Goal: Task Accomplishment & Management: Use online tool/utility

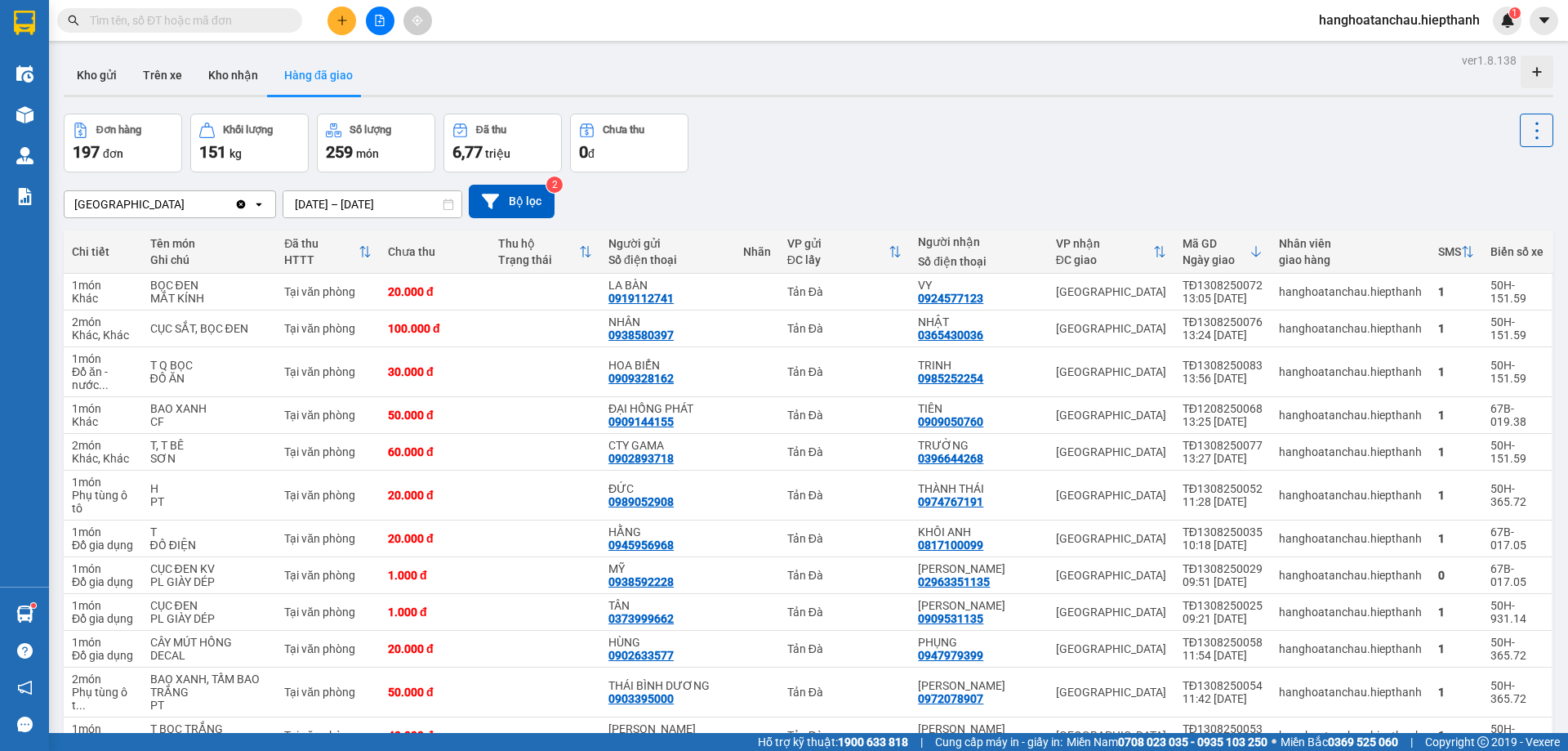
click at [379, 18] on icon "file-add" at bounding box center [380, 20] width 11 height 11
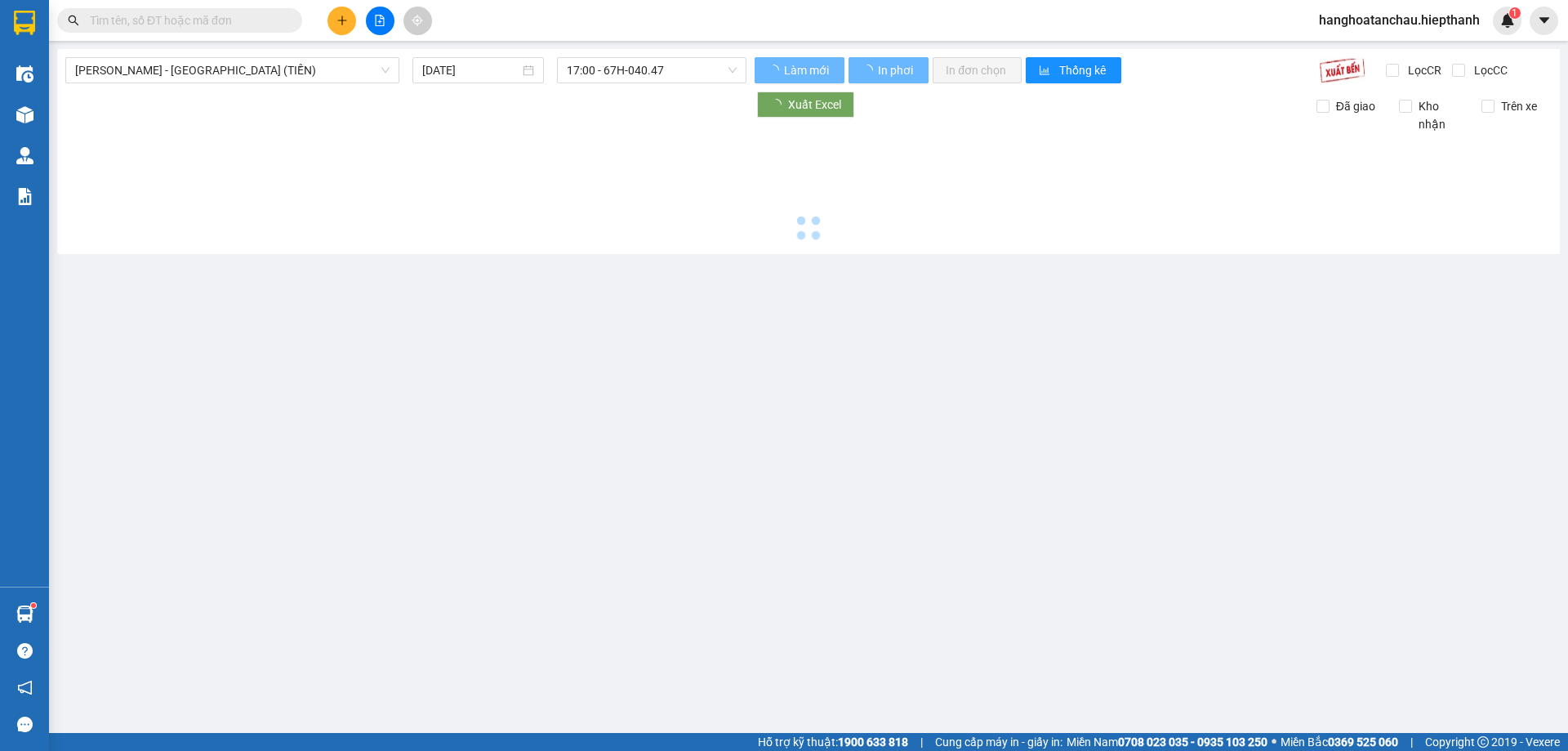
type input "[DATE]"
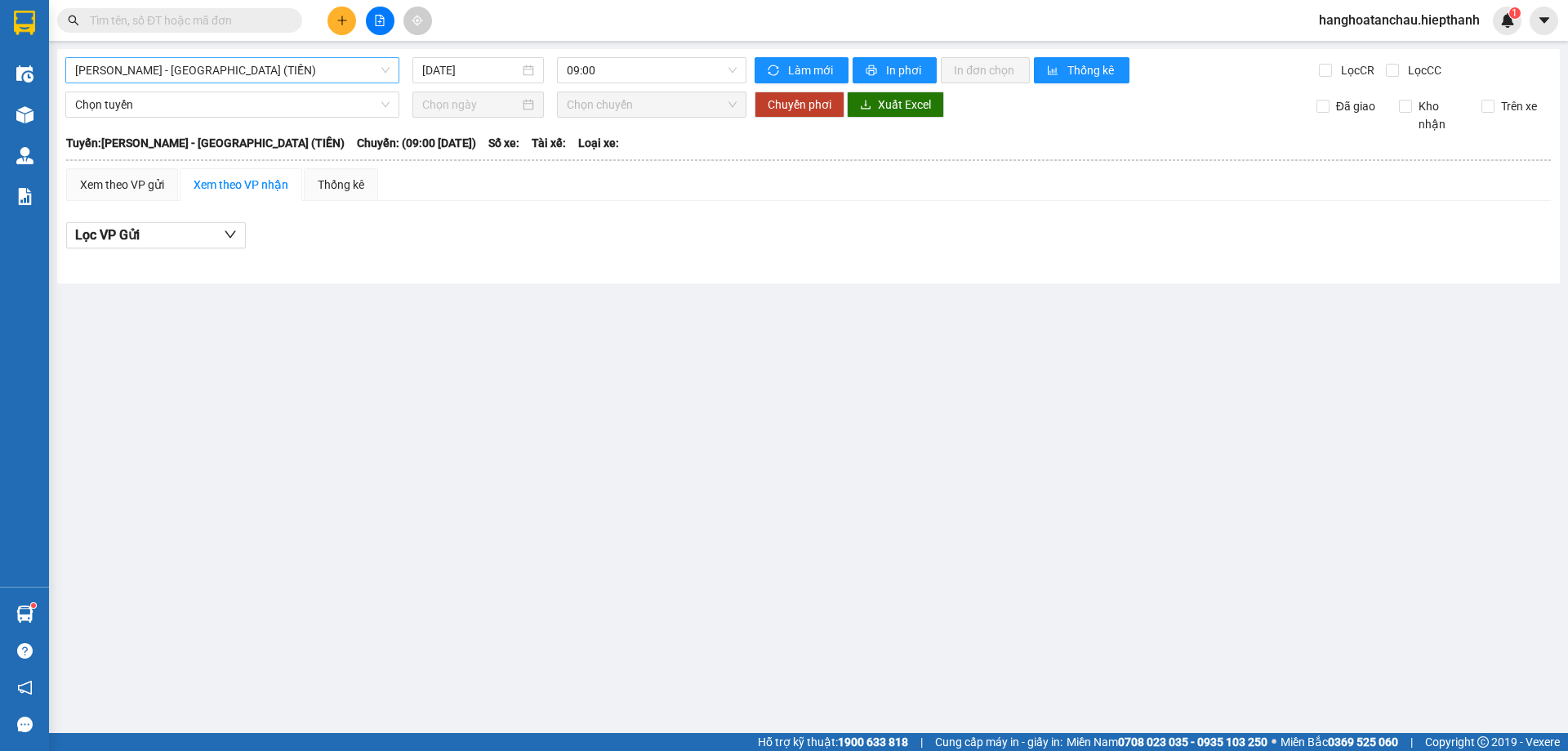
click at [150, 72] on span "[PERSON_NAME] - [PERSON_NAME] ([PERSON_NAME])" at bounding box center [232, 70] width 315 height 25
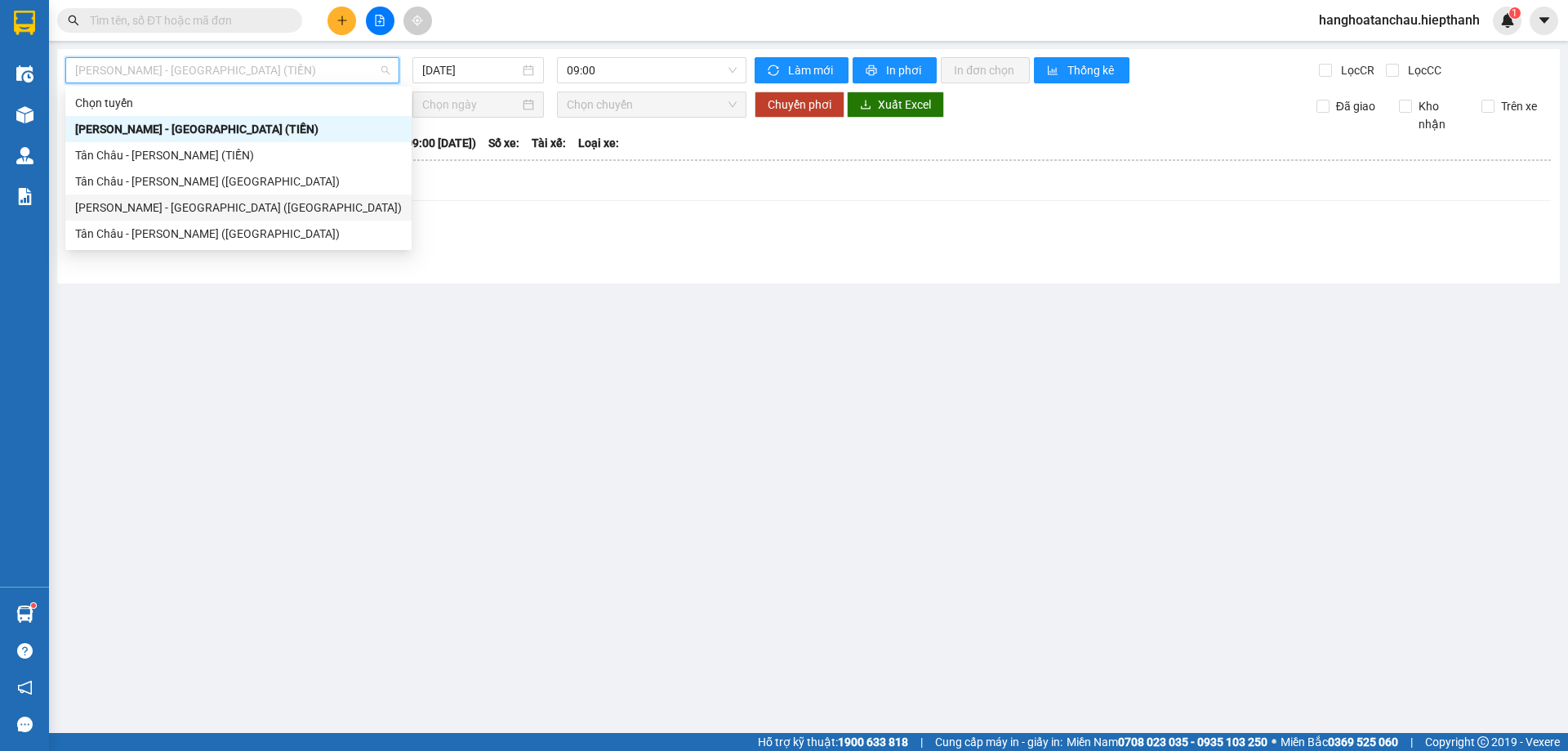
click at [148, 200] on div "[PERSON_NAME] - [PERSON_NAME] ([GEOGRAPHIC_DATA])" at bounding box center [238, 208] width 327 height 18
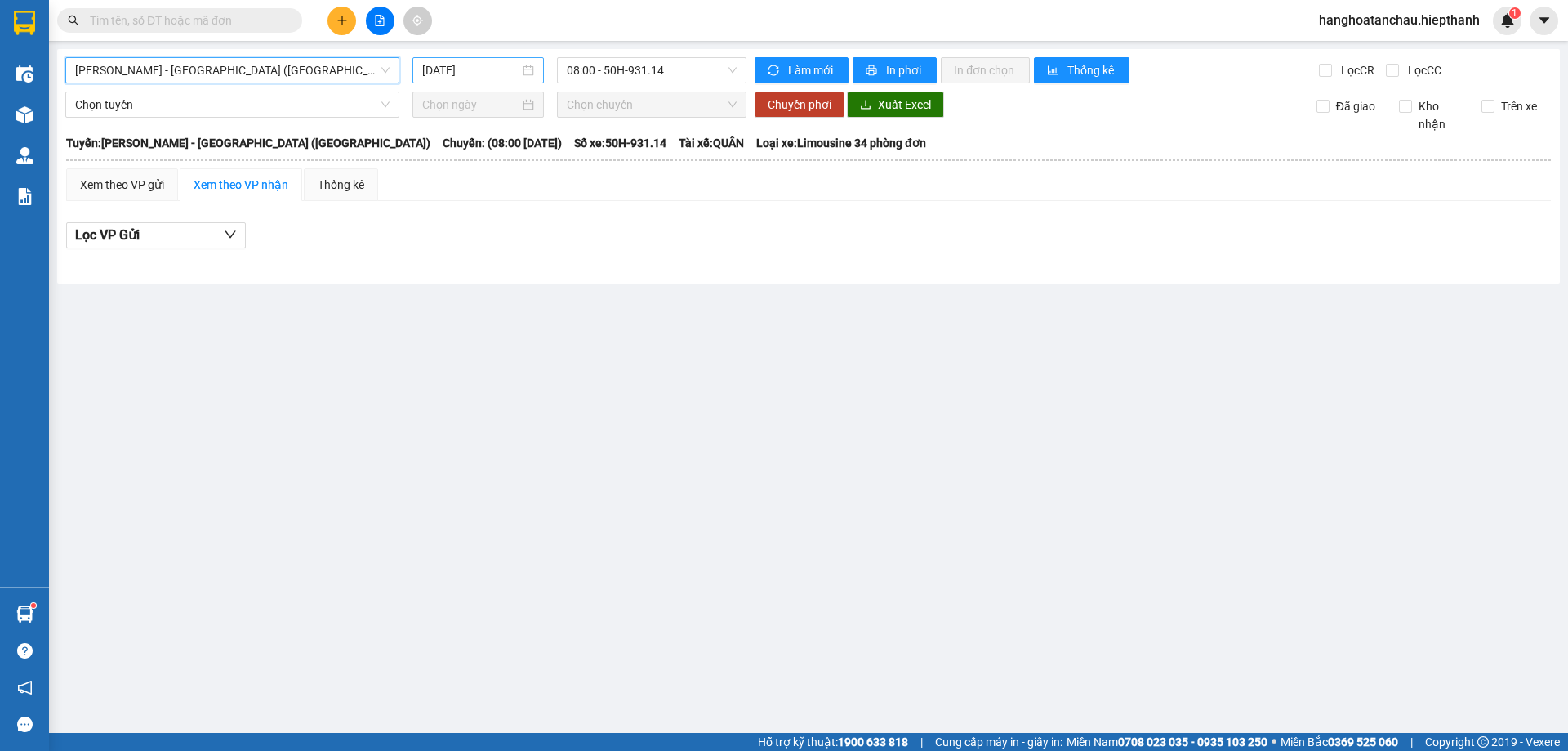
click at [430, 66] on input "14/08/2025" at bounding box center [470, 71] width 97 height 18
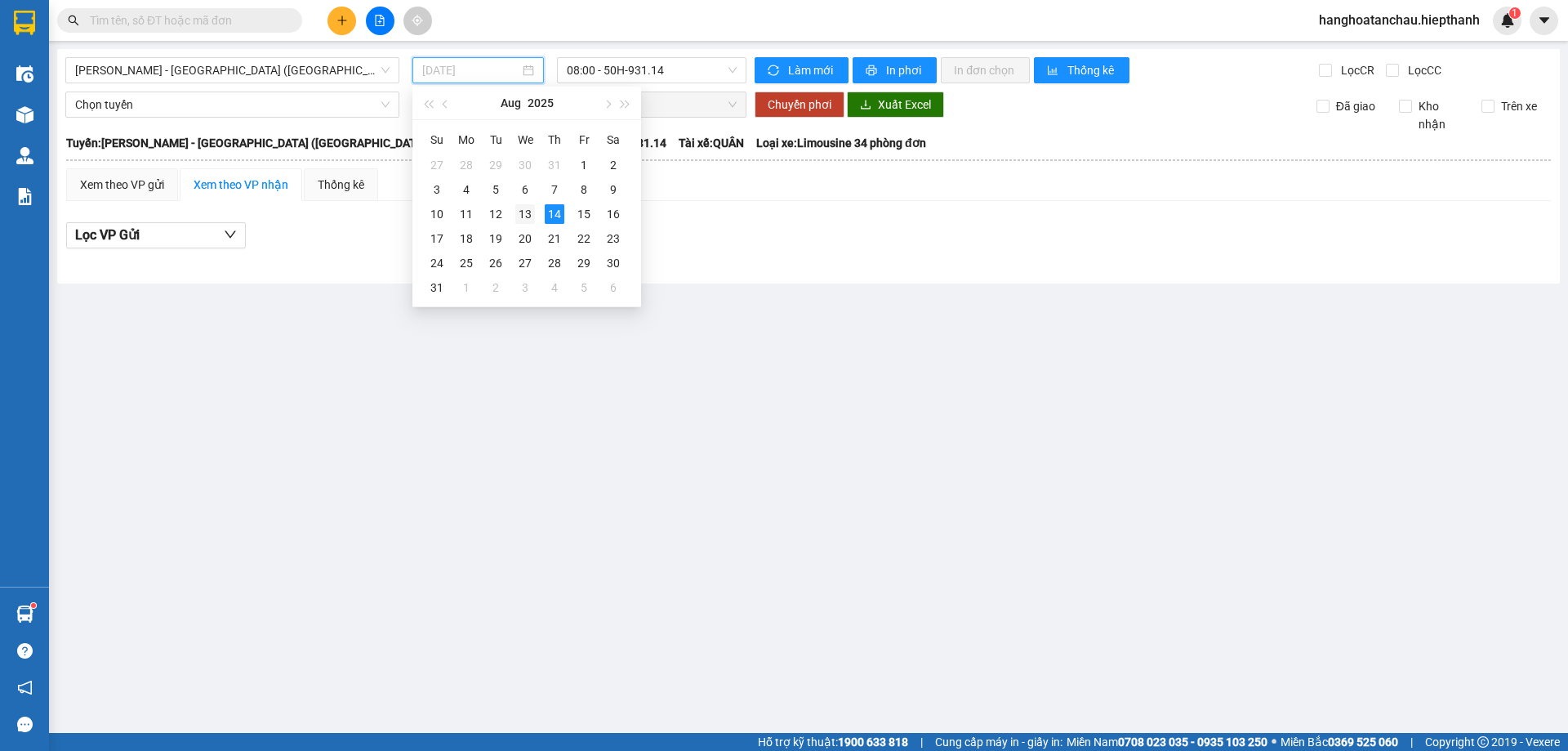
click at [534, 205] on div "13" at bounding box center [524, 213] width 19 height 19
type input "[DATE]"
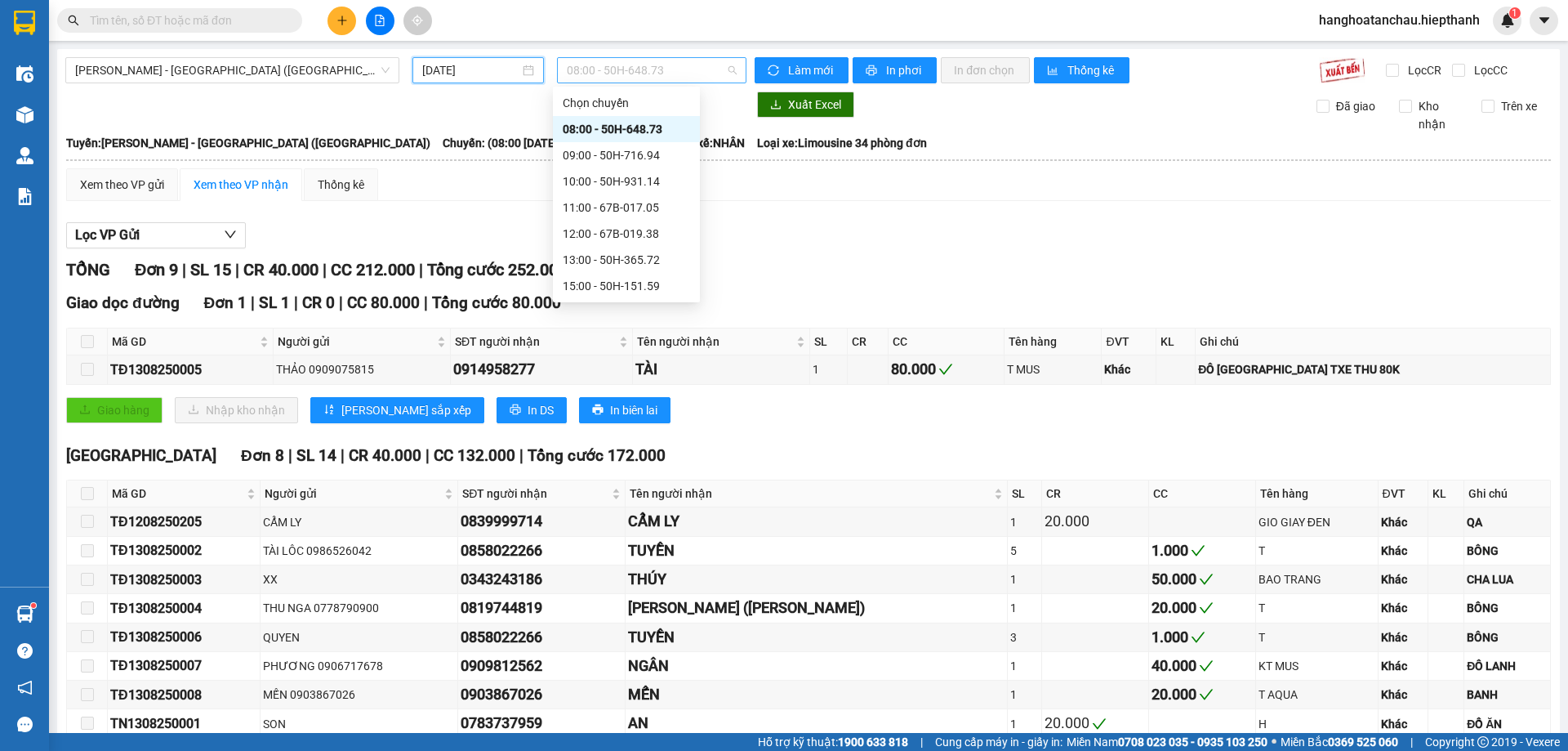
click at [602, 68] on span "08:00 - 50H-648.73" at bounding box center [652, 70] width 170 height 25
click at [606, 256] on div "21:00 - 50H-648.73" at bounding box center [626, 260] width 127 height 18
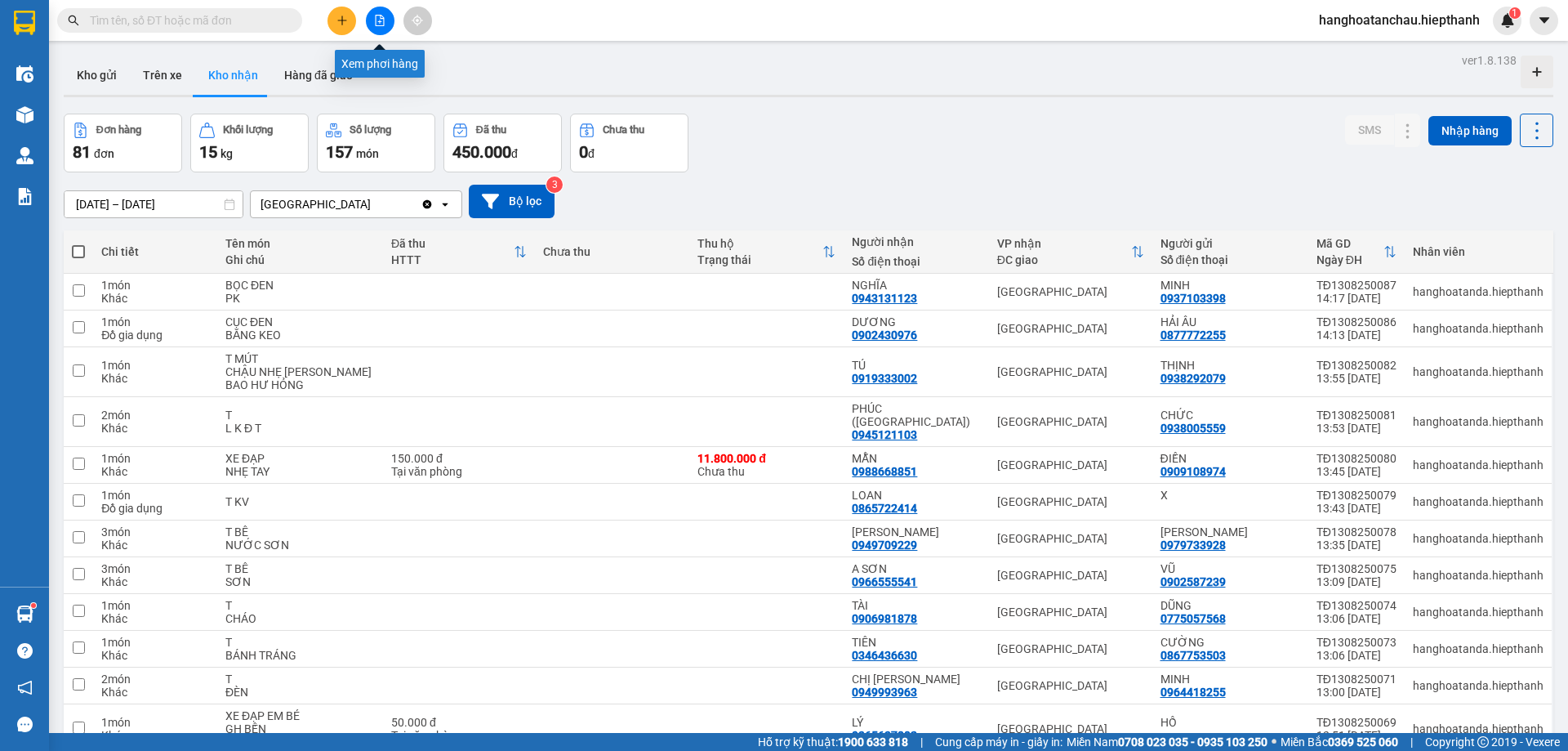
click at [384, 18] on icon "file-add" at bounding box center [381, 20] width 9 height 11
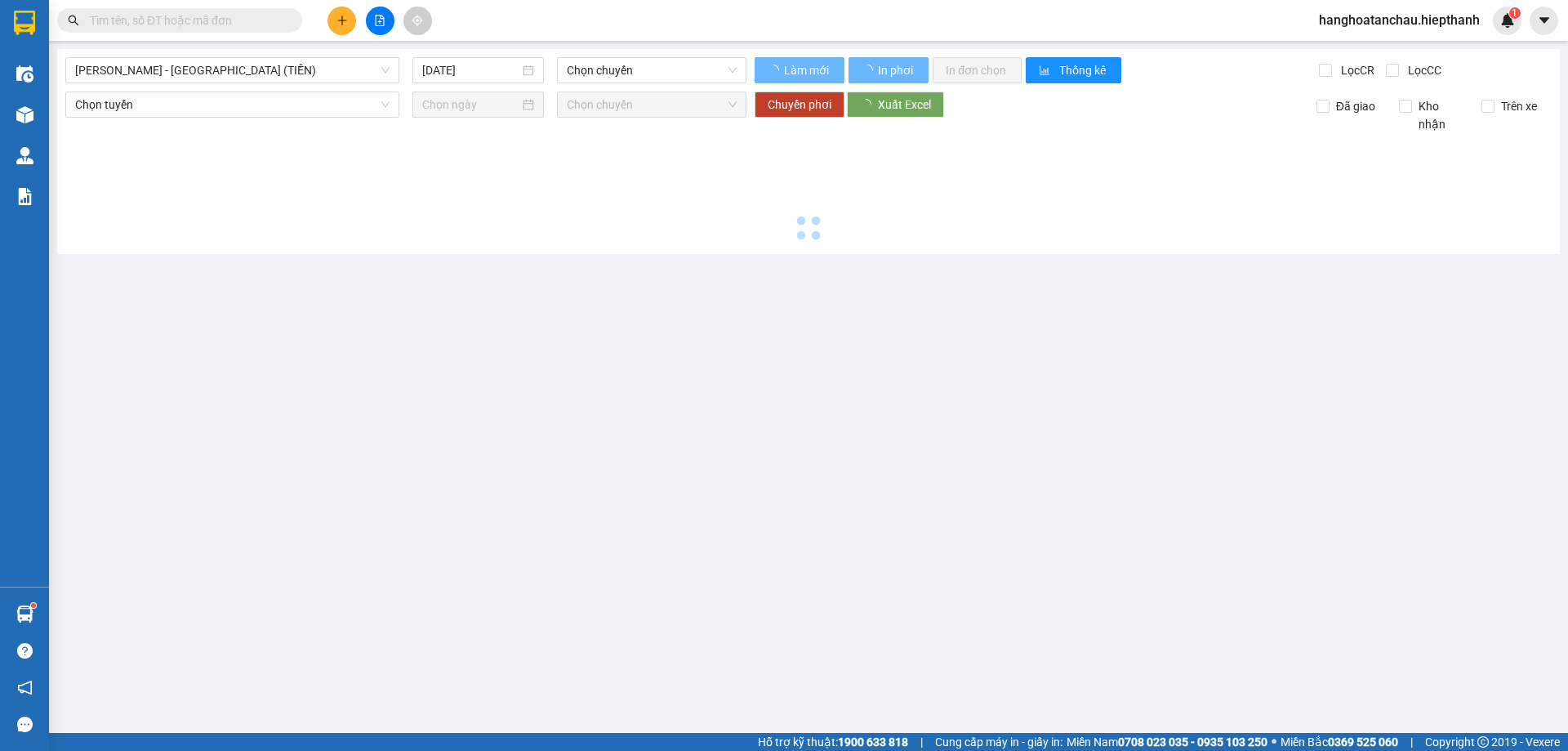
type input "[DATE]"
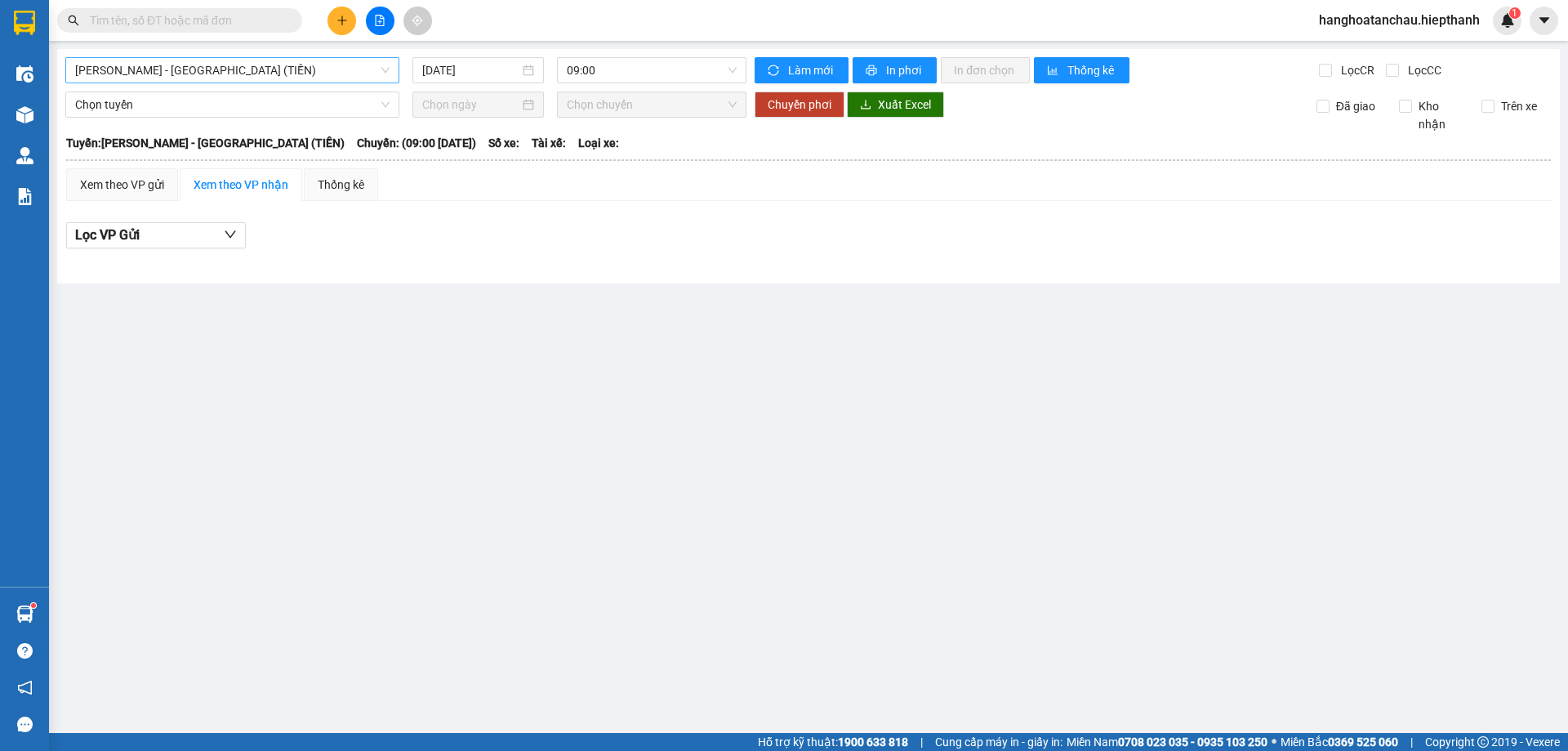
click at [200, 65] on span "[PERSON_NAME] - [GEOGRAPHIC_DATA] (TIỀN)" at bounding box center [232, 70] width 315 height 25
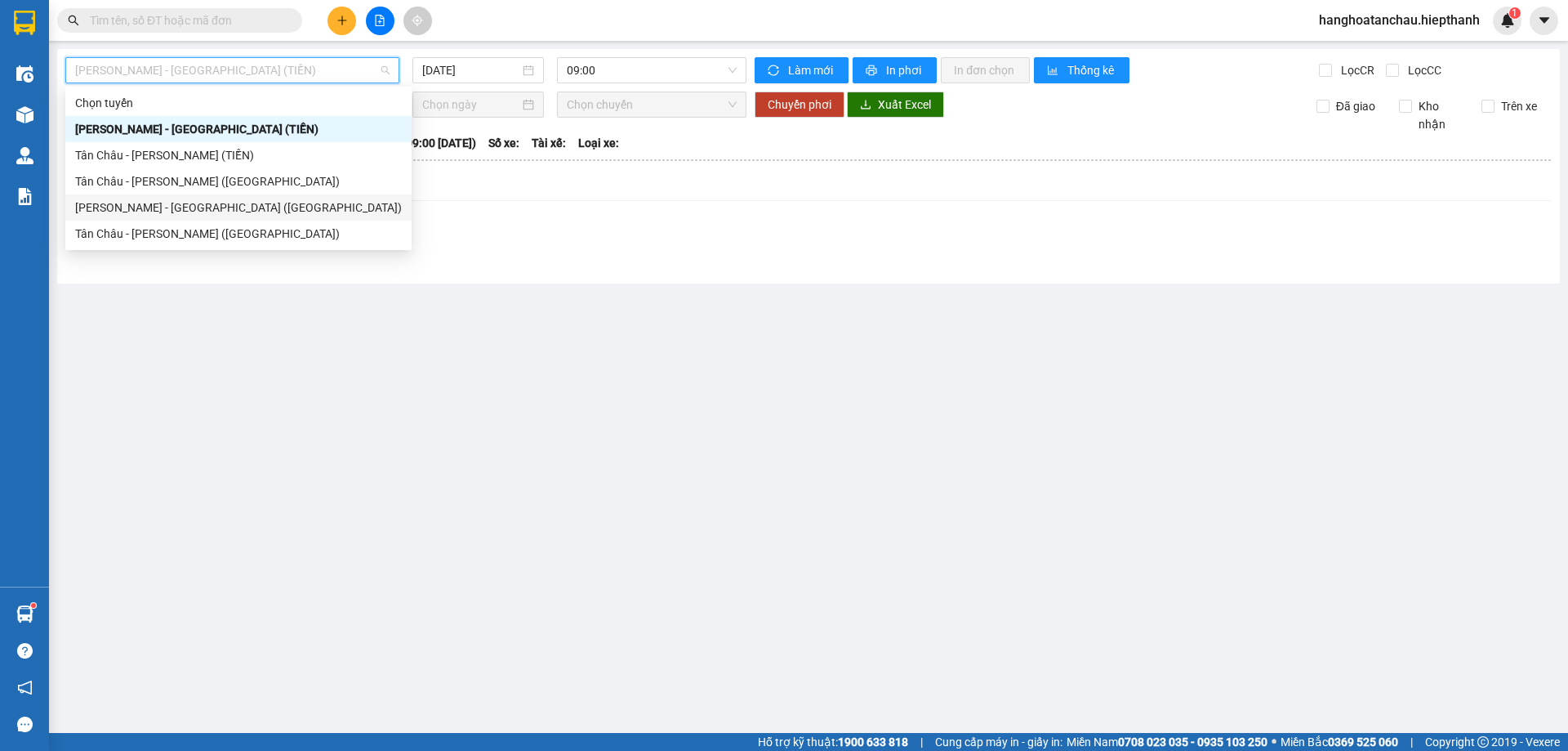
click at [154, 201] on div "[PERSON_NAME] - [GEOGRAPHIC_DATA] ([GEOGRAPHIC_DATA])" at bounding box center [238, 208] width 327 height 18
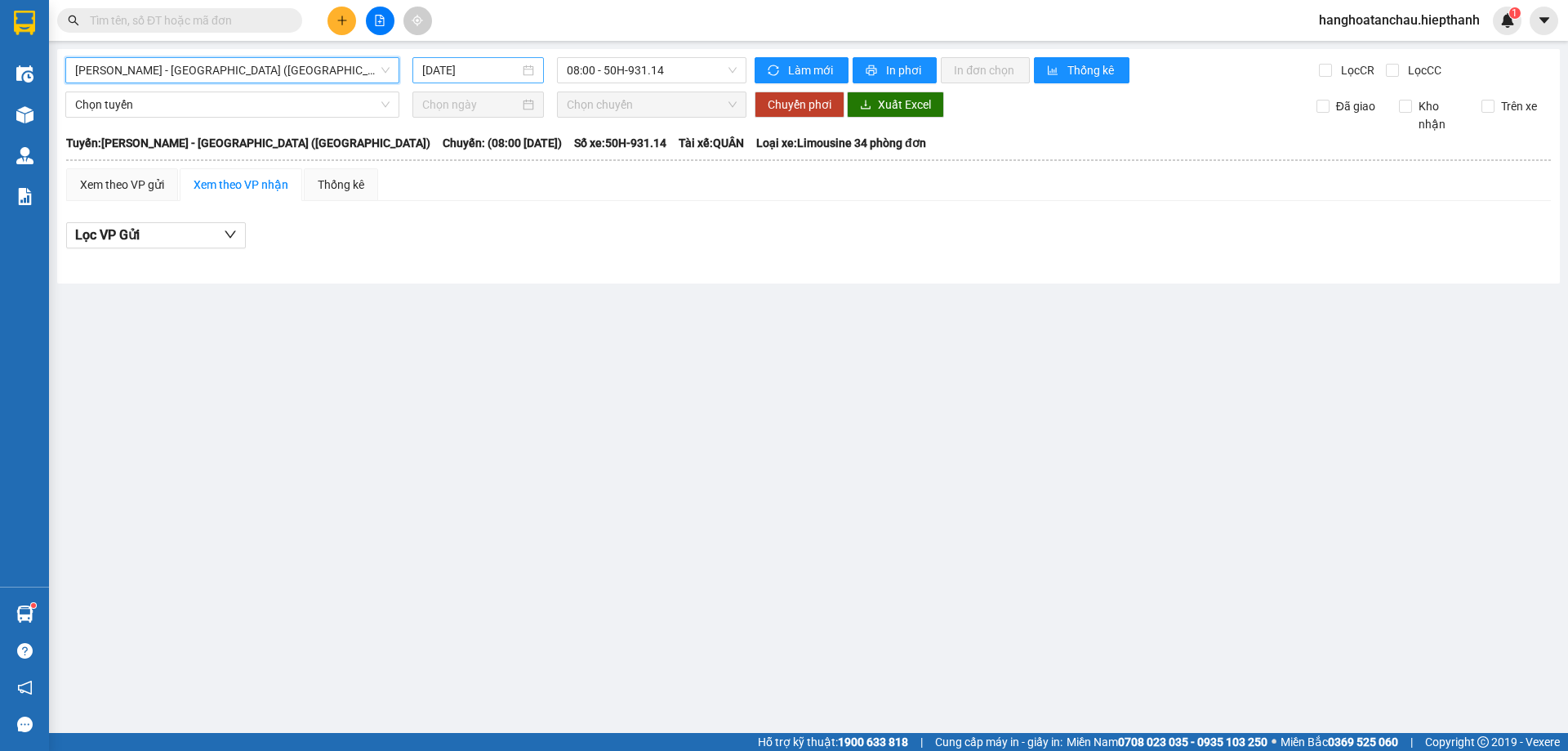
click at [432, 79] on input "14/08/2025" at bounding box center [470, 71] width 97 height 18
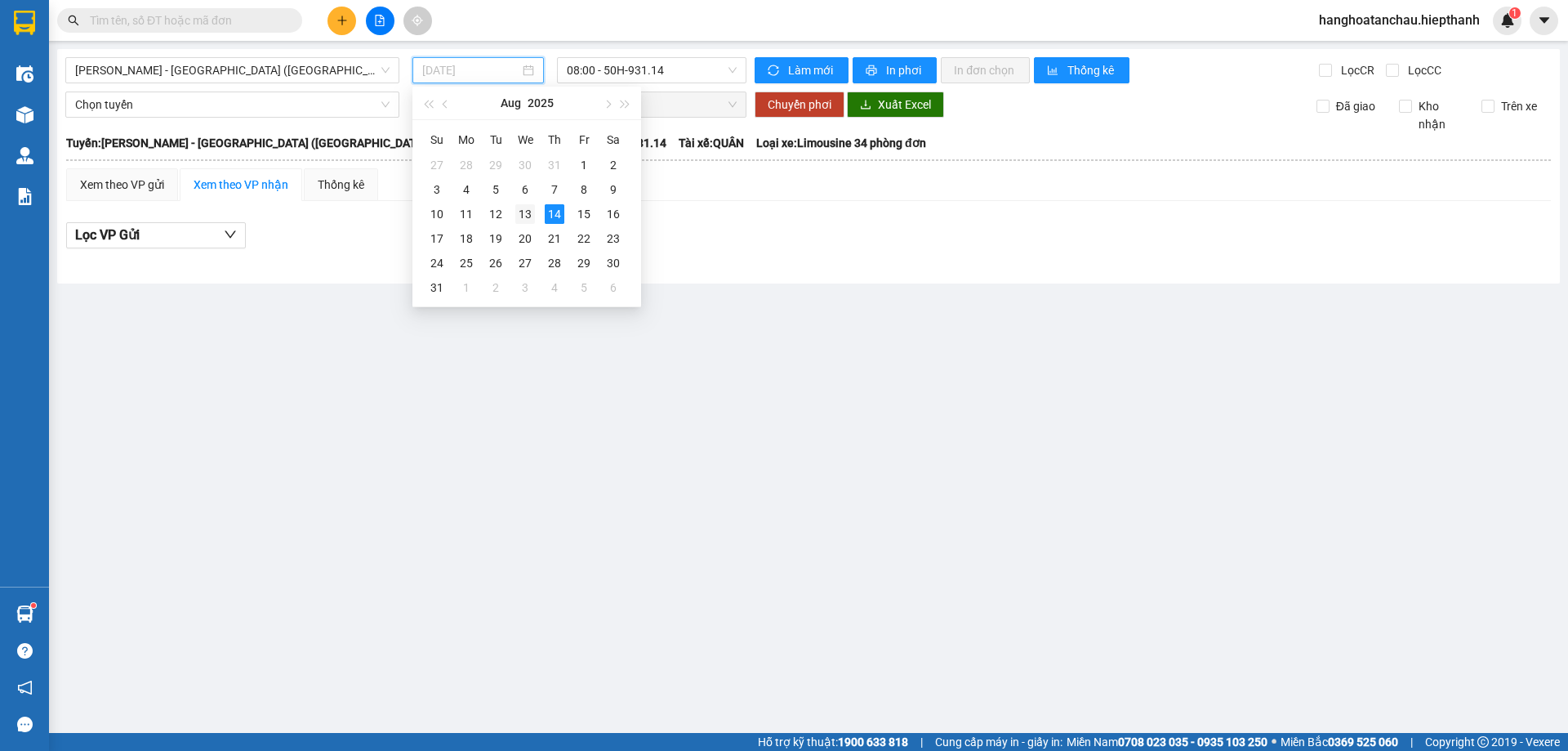
click at [530, 216] on div "13" at bounding box center [524, 213] width 19 height 19
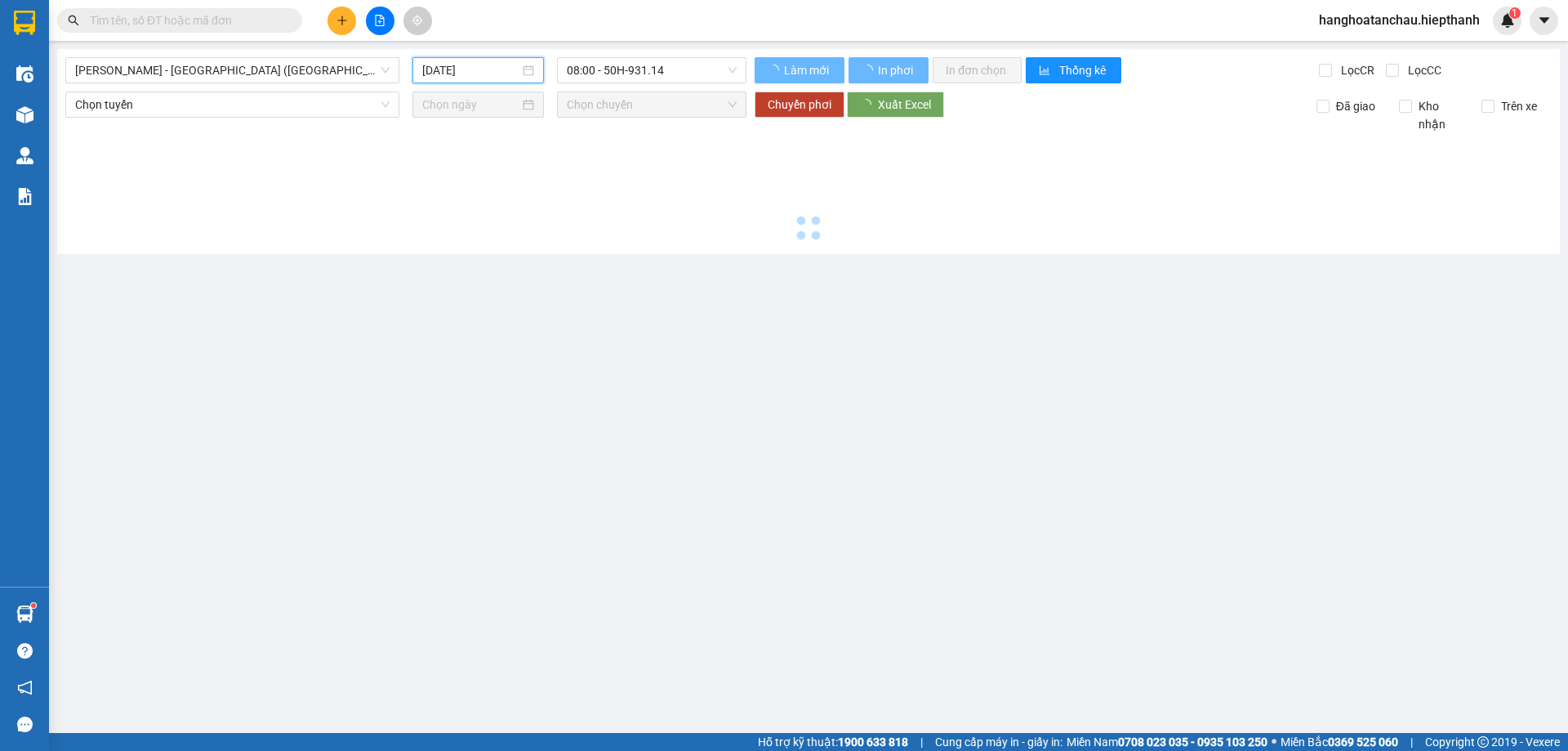
type input "[DATE]"
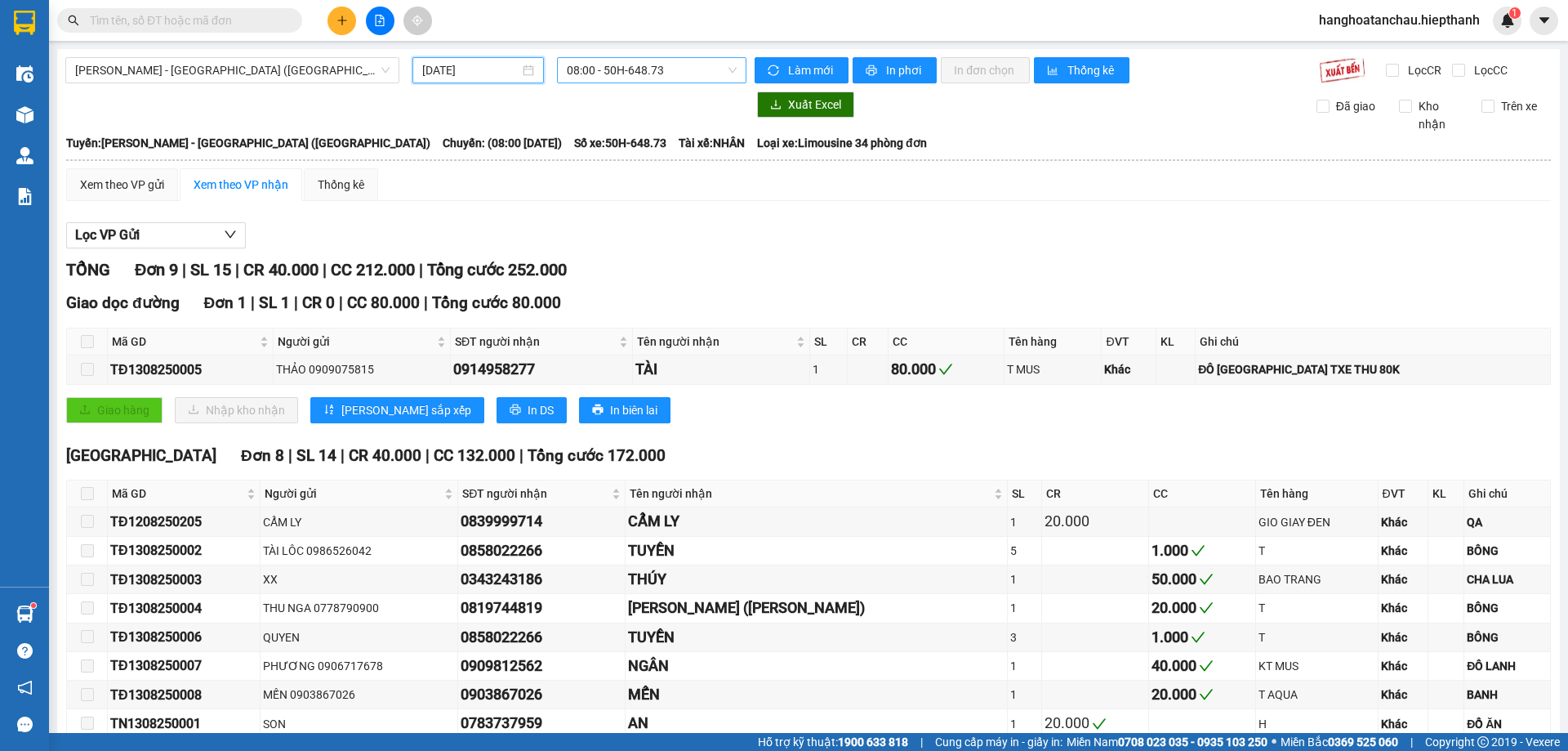
click at [649, 60] on span "08:00 - 50H-648.73" at bounding box center [652, 70] width 170 height 25
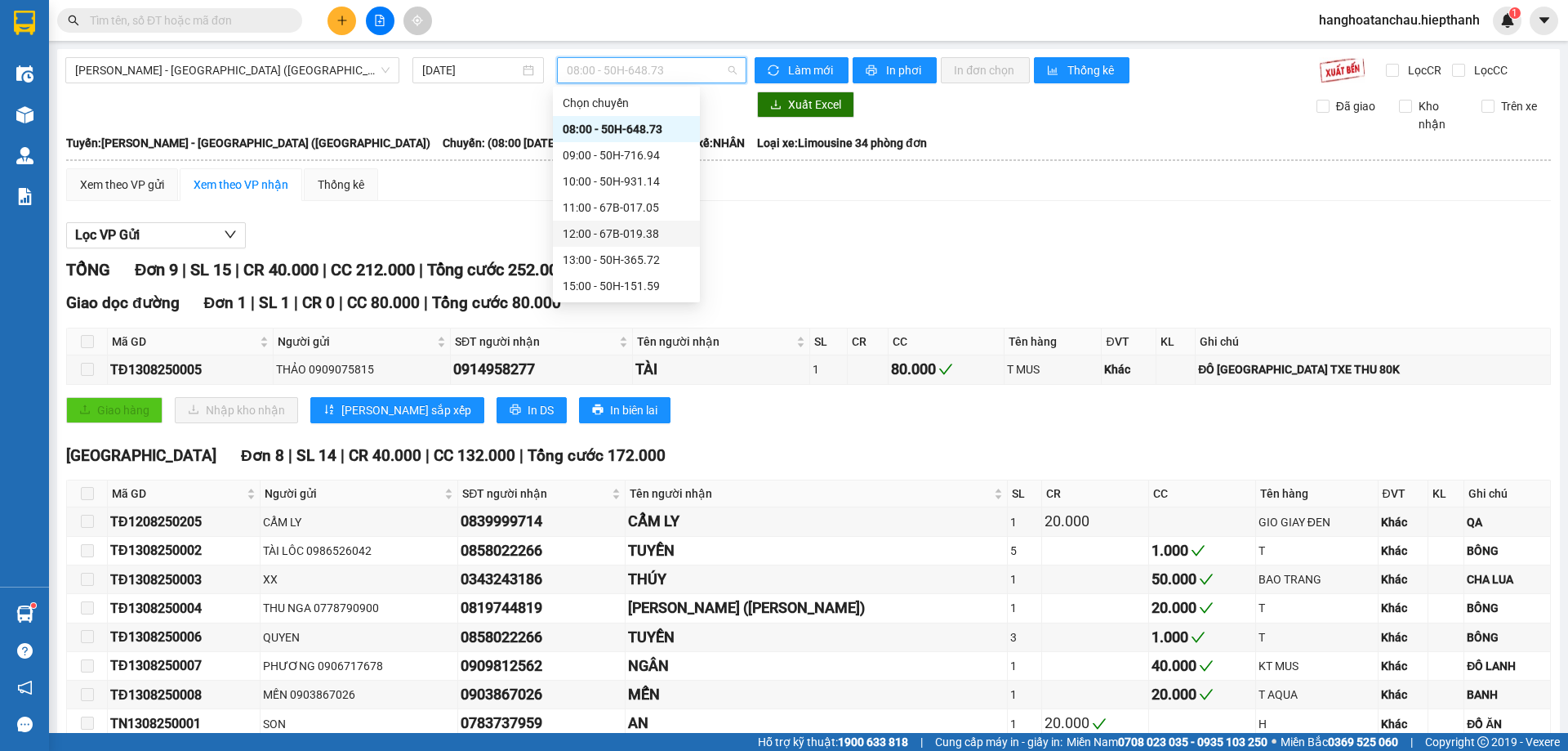
scroll to position [104, 0]
click at [598, 256] on div "21:00 - 50H-648.73" at bounding box center [626, 260] width 127 height 18
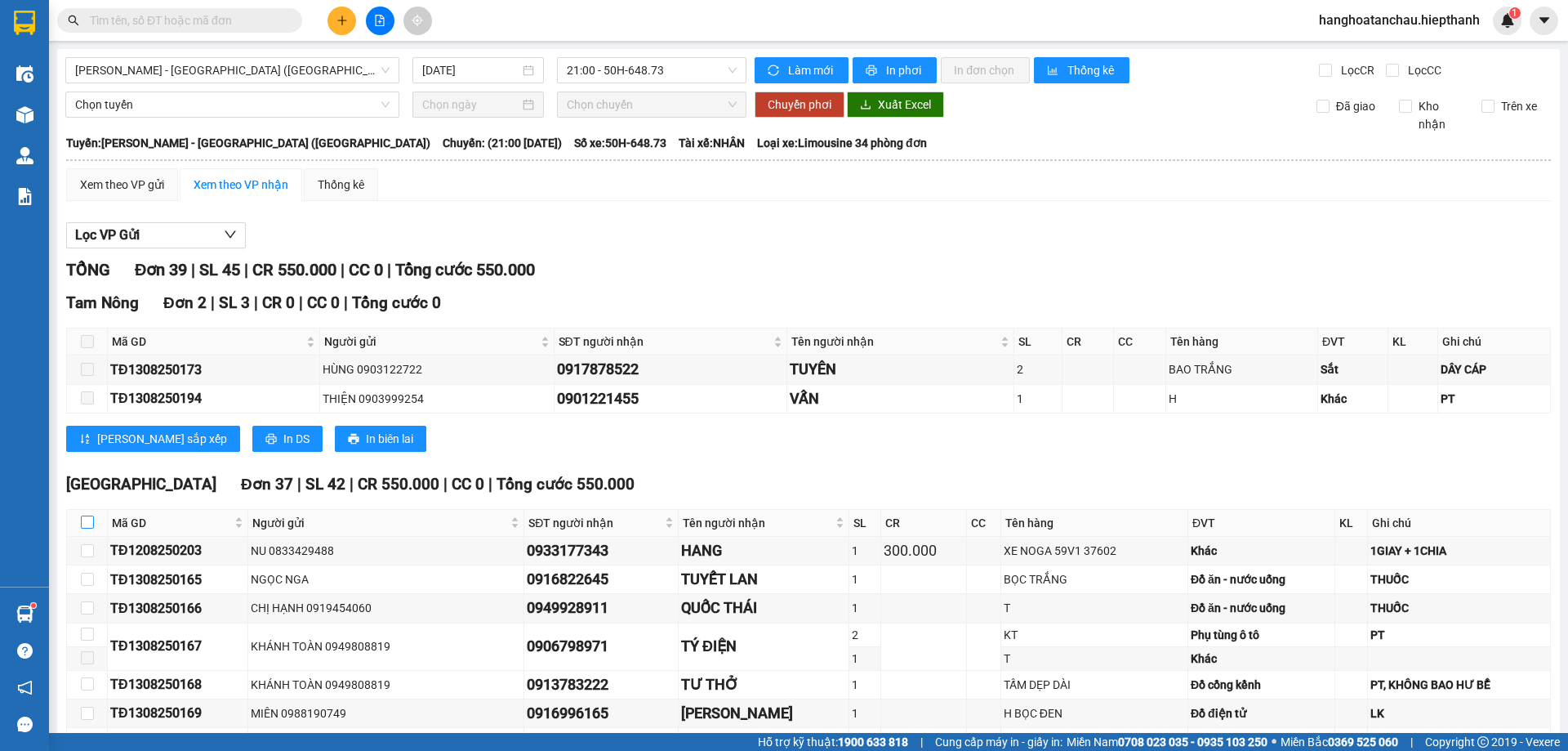
click at [87, 520] on input "checkbox" at bounding box center [87, 522] width 13 height 13
checkbox input "true"
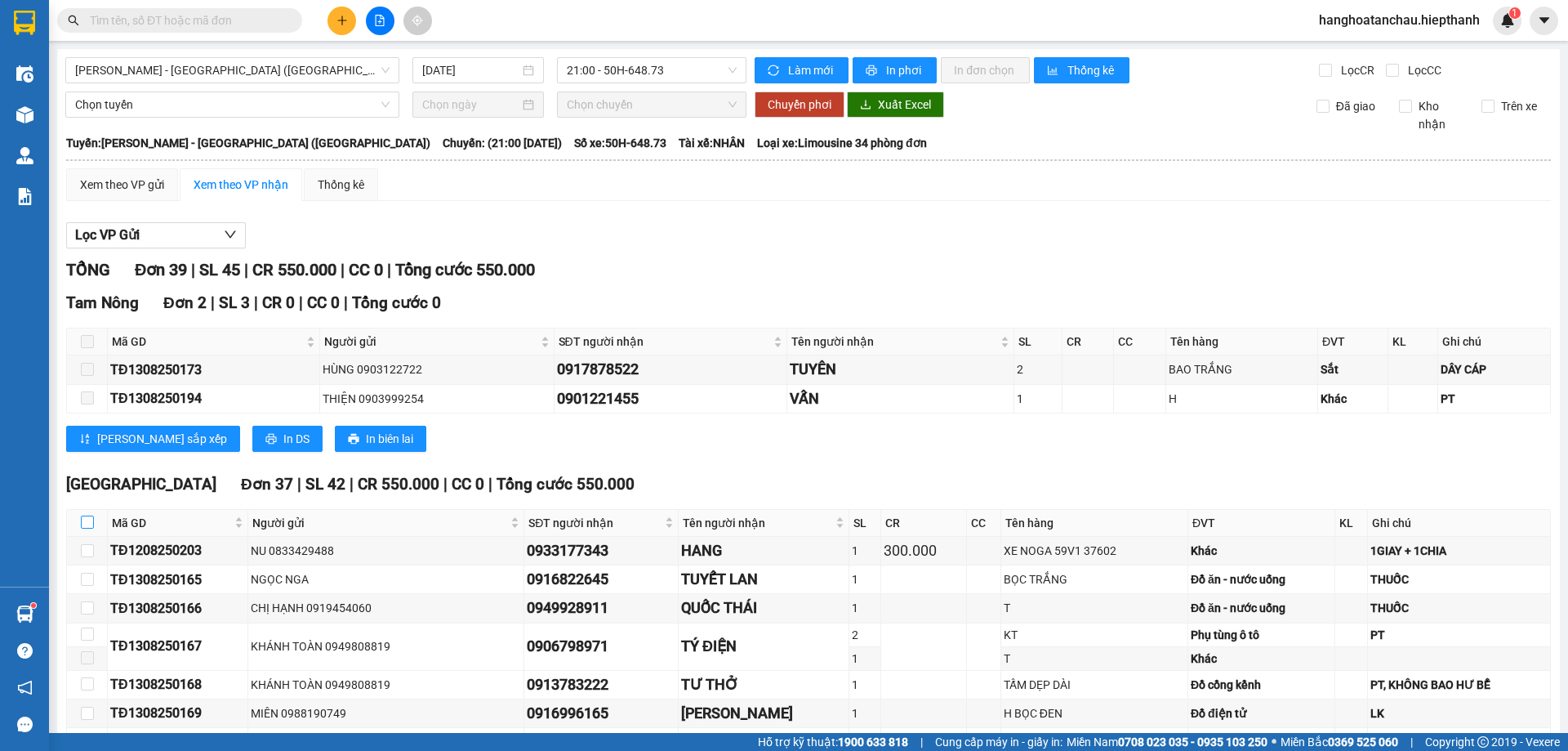
checkbox input "true"
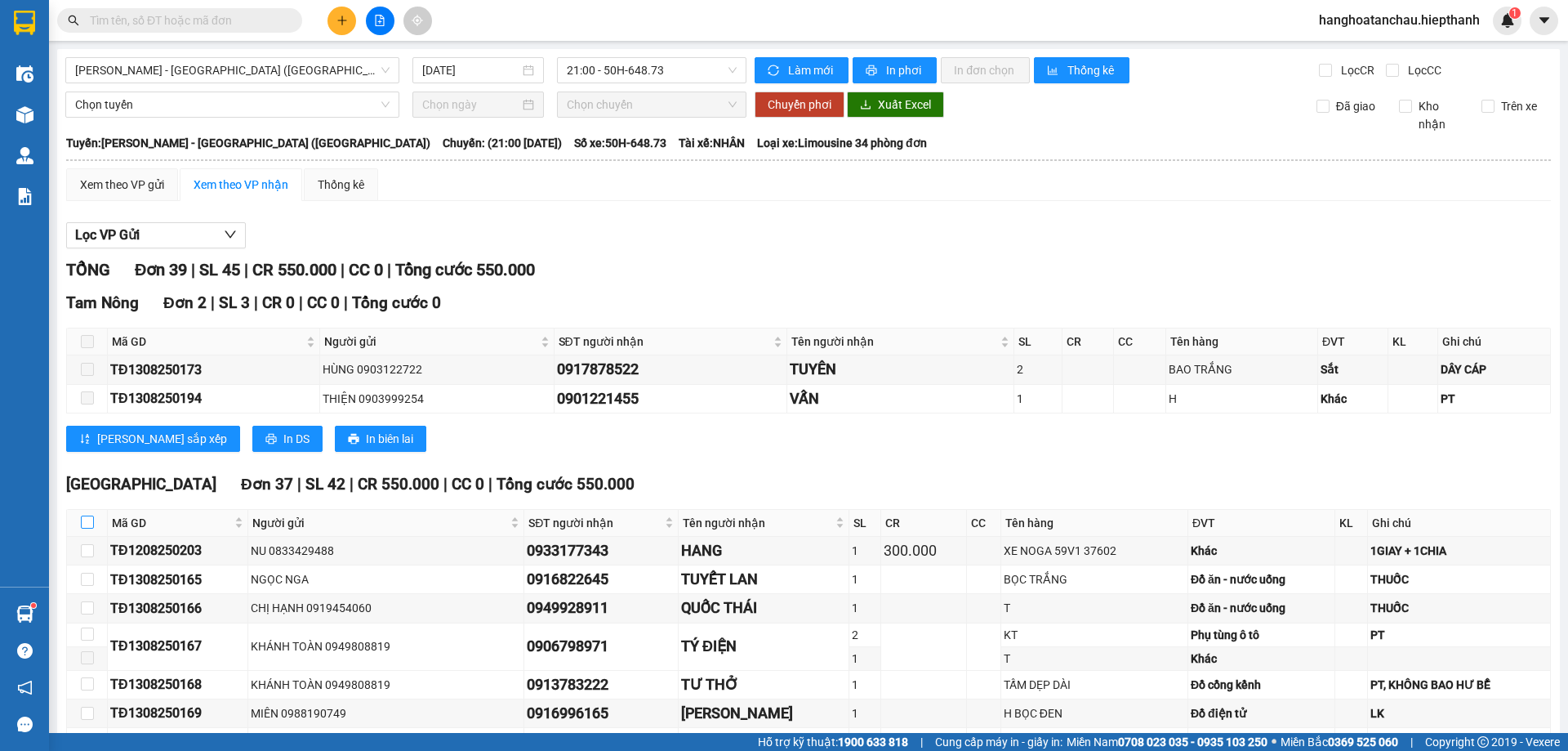
checkbox input "true"
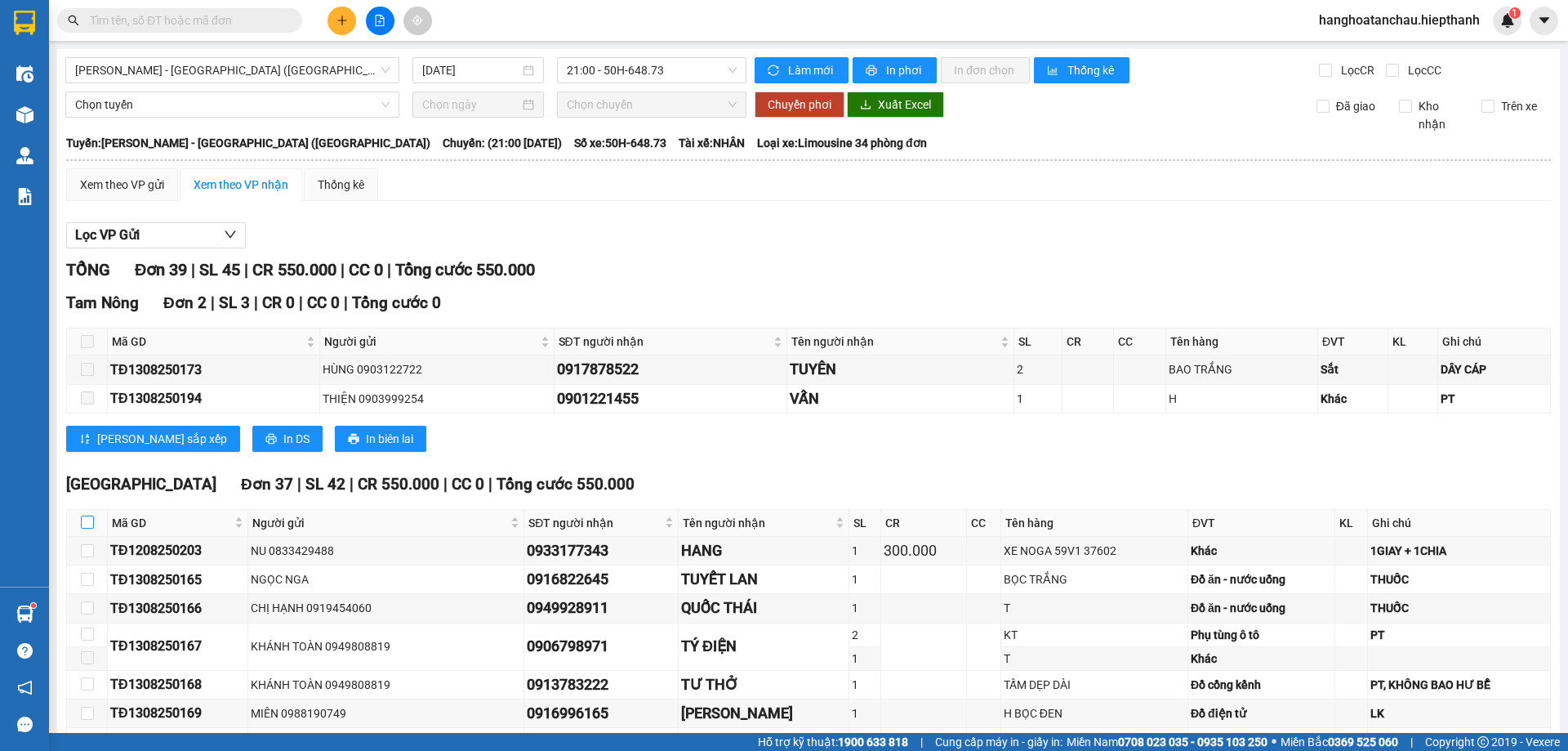
checkbox input "true"
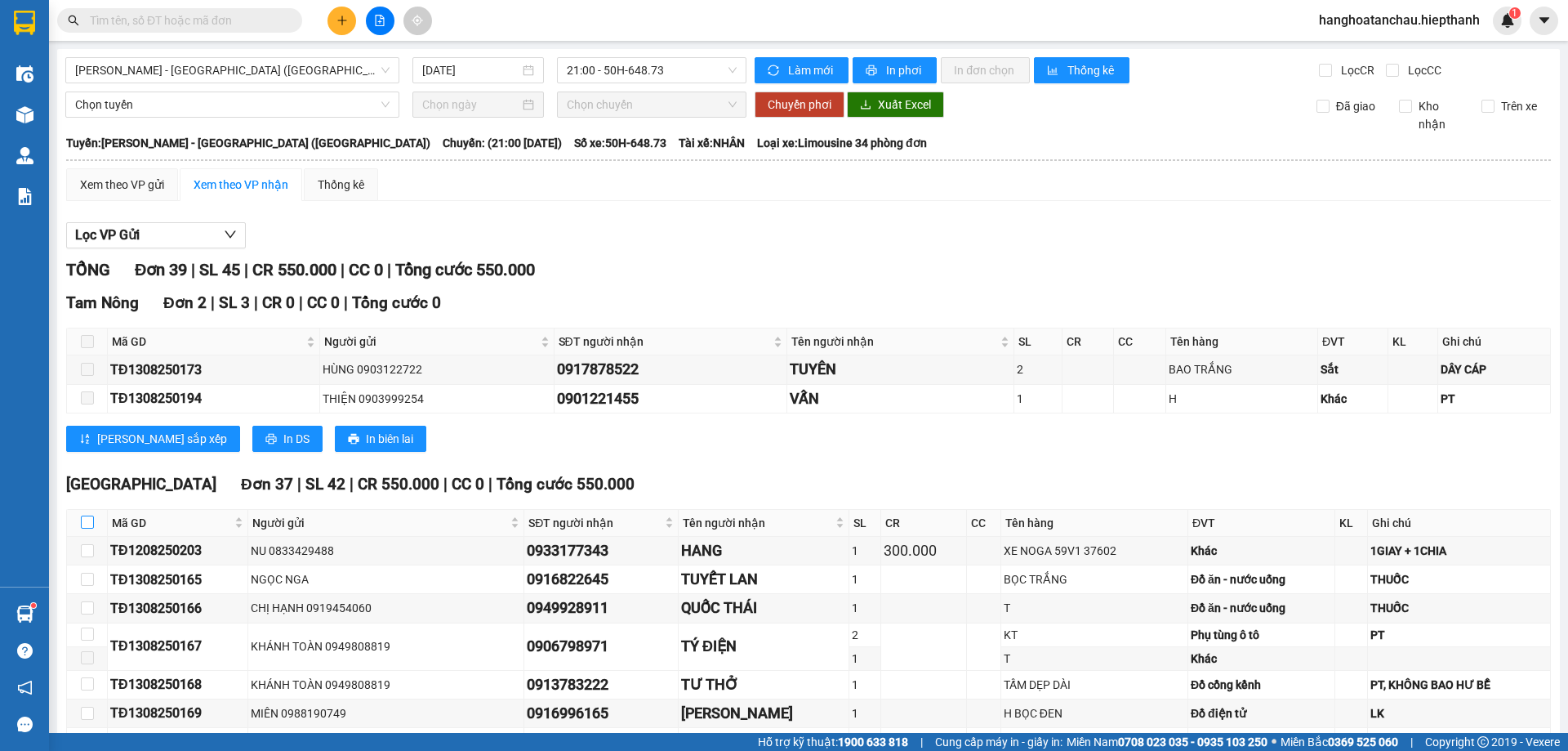
checkbox input "true"
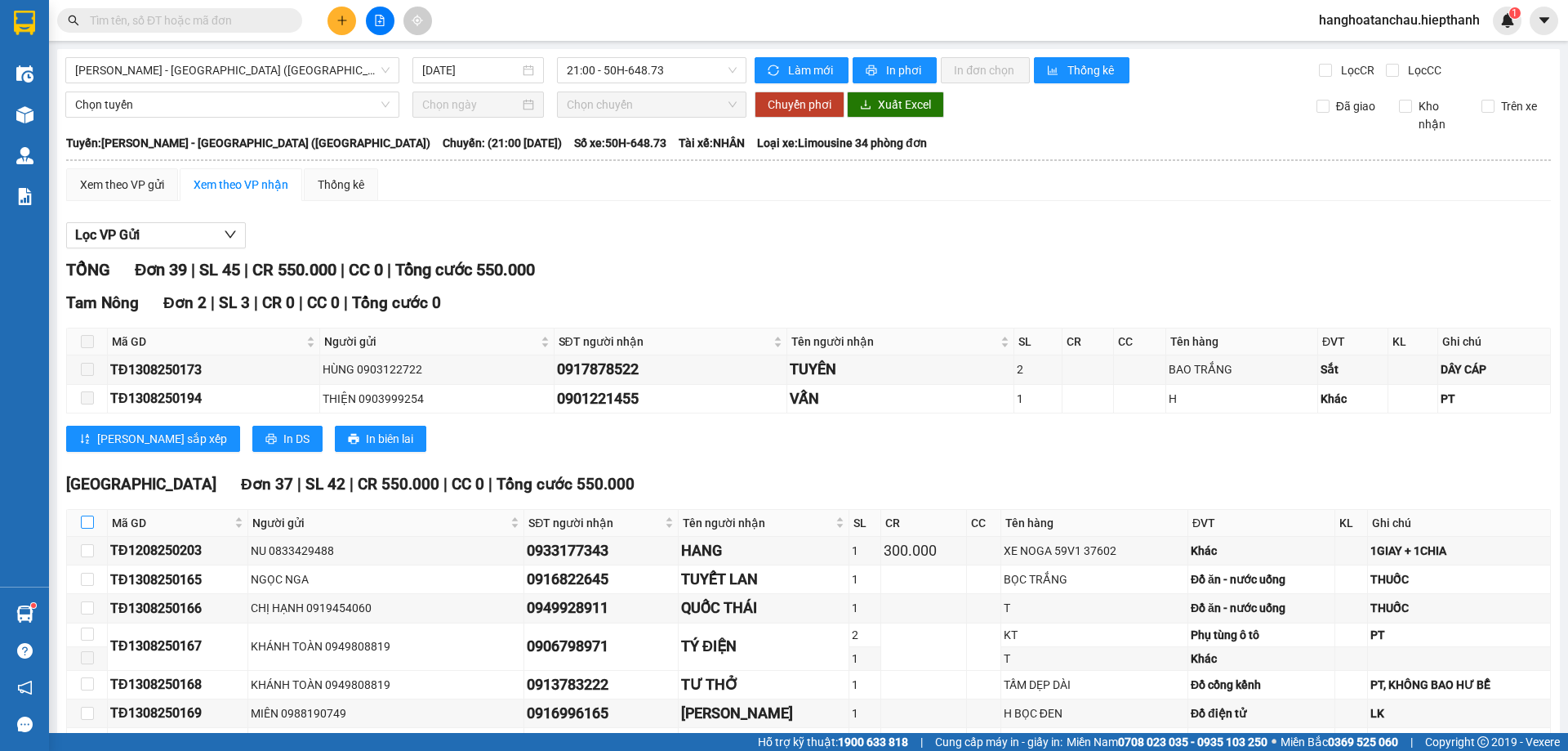
checkbox input "true"
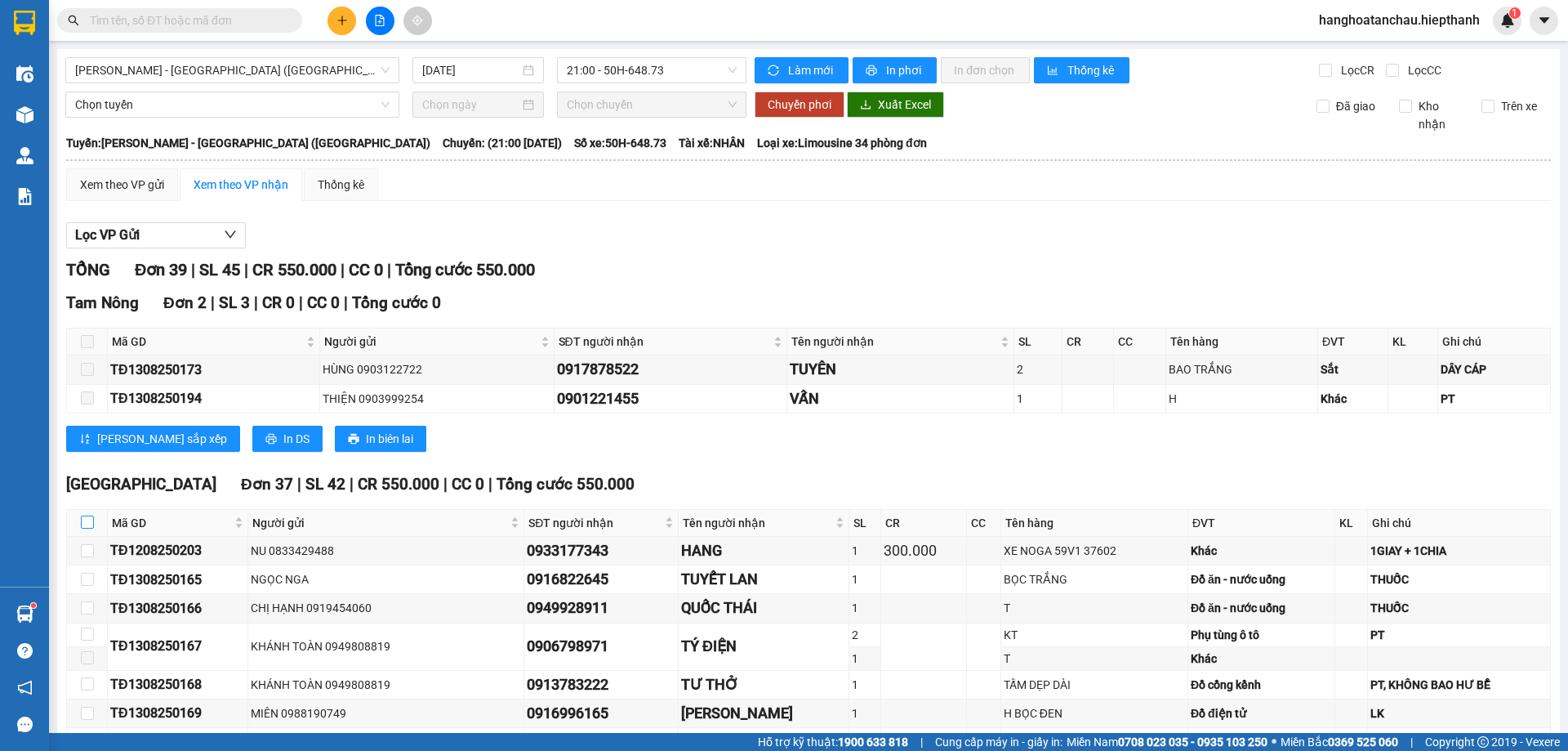
checkbox input "true"
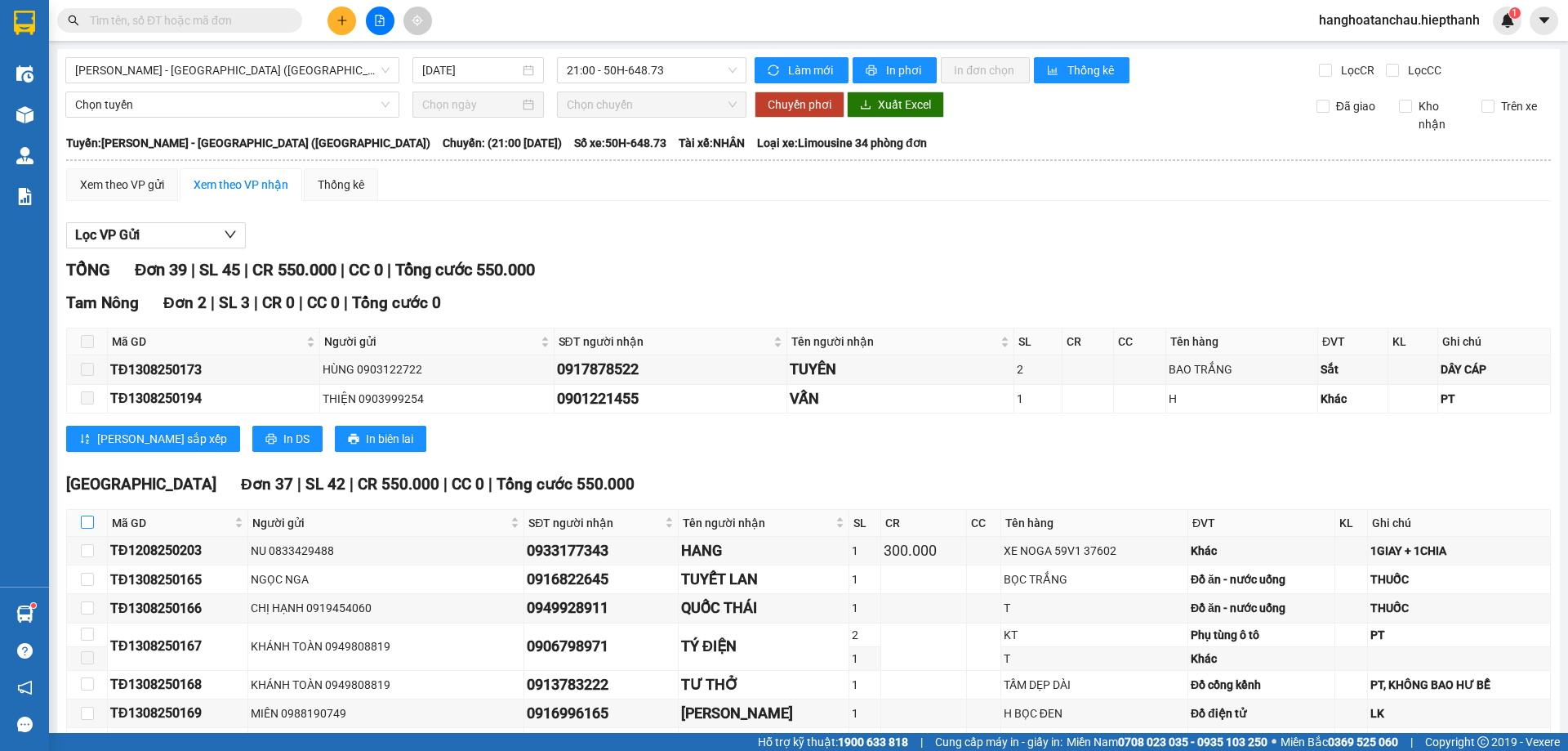
checkbox input "true"
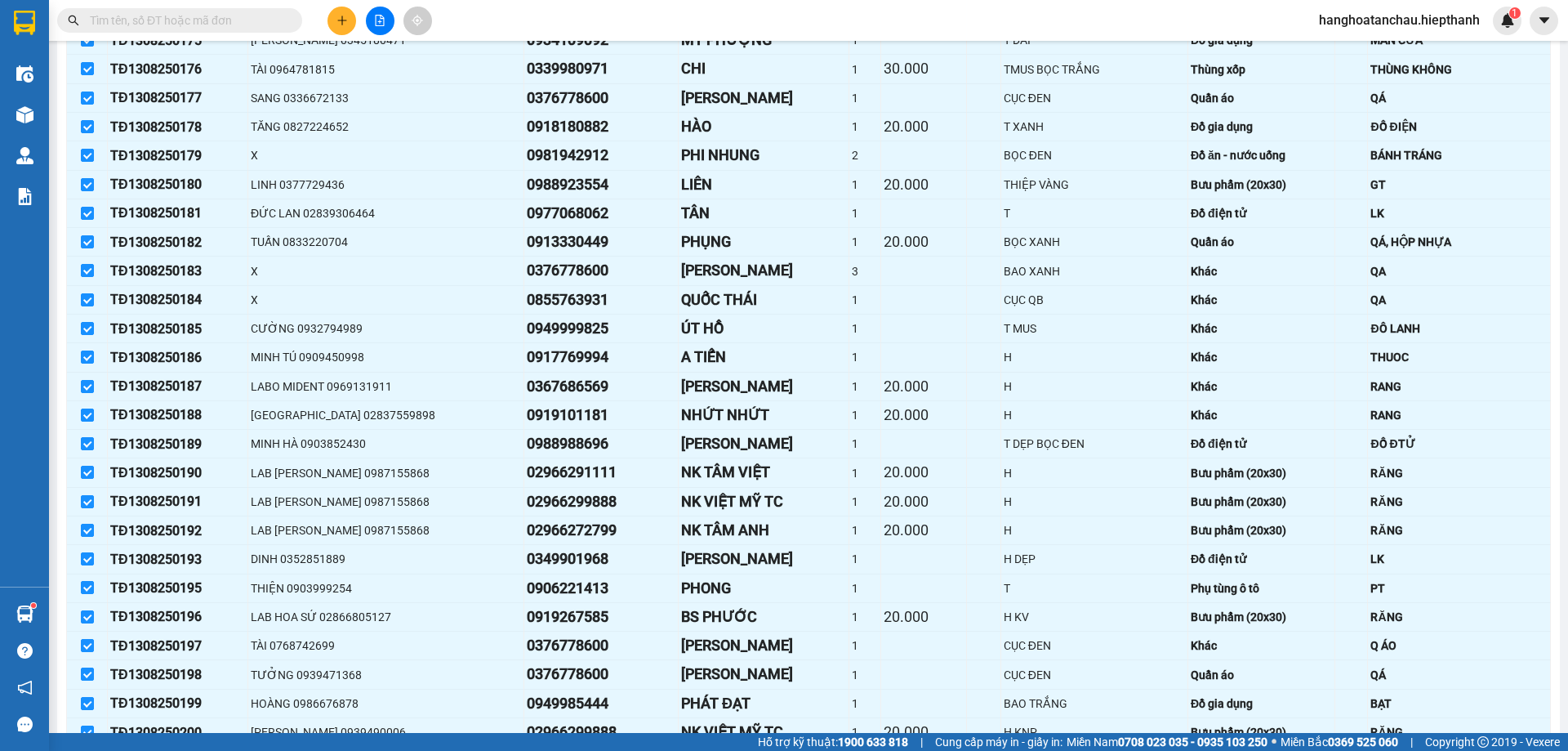
scroll to position [974, 0]
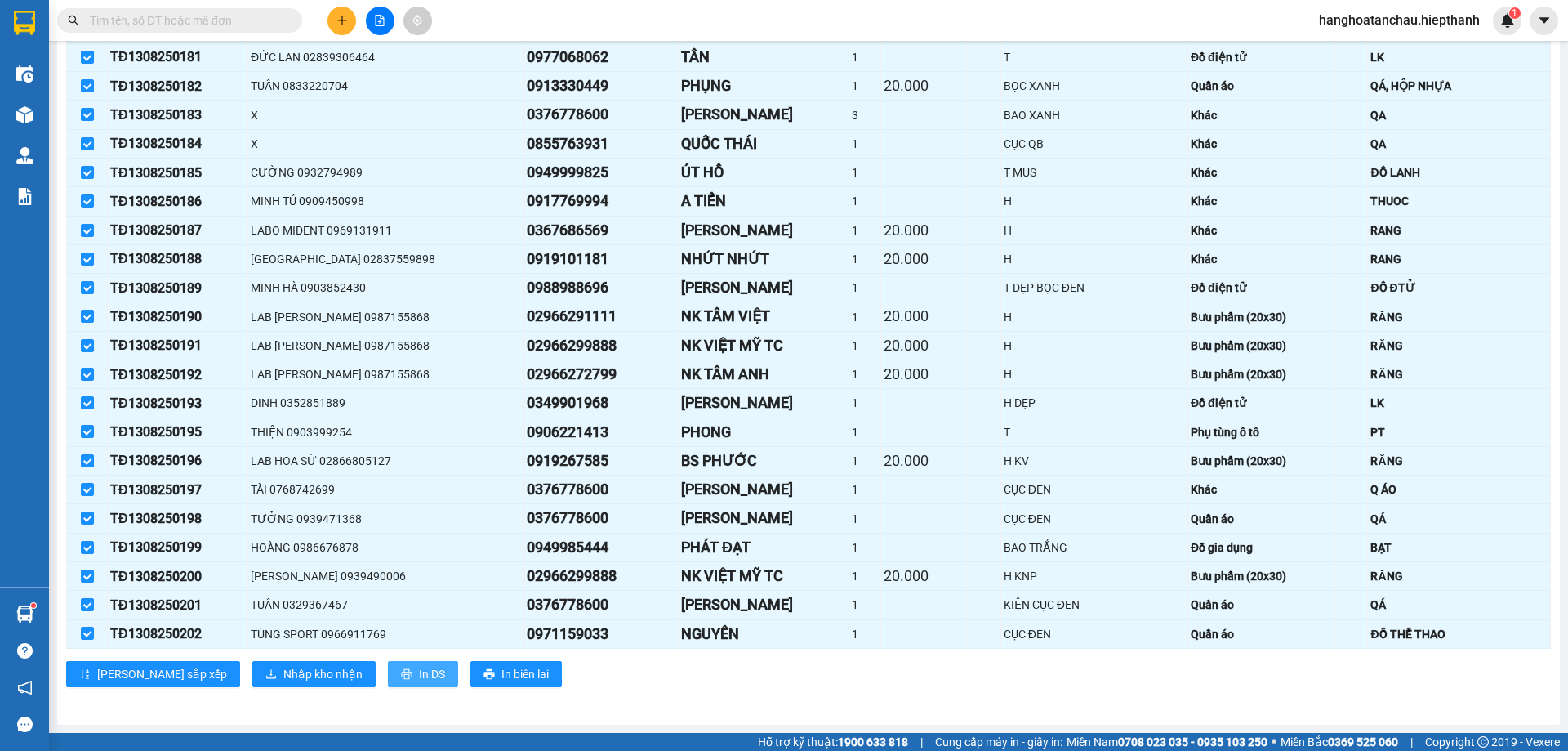
click at [401, 670] on icon "printer" at bounding box center [406, 674] width 11 height 11
click at [419, 682] on span "In DS" at bounding box center [432, 674] width 27 height 18
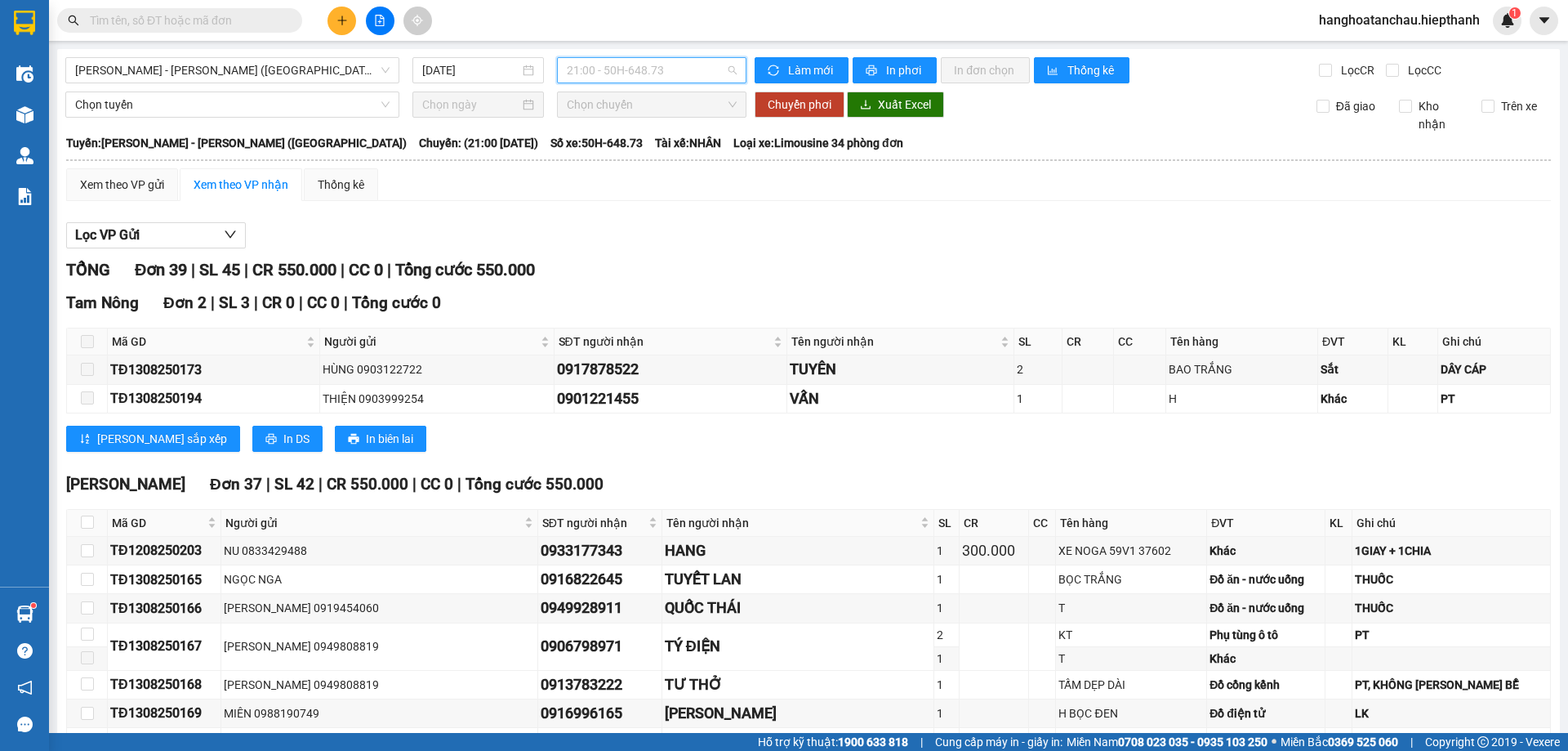
click at [592, 61] on span "21:00 - 50H-648.73" at bounding box center [652, 70] width 170 height 25
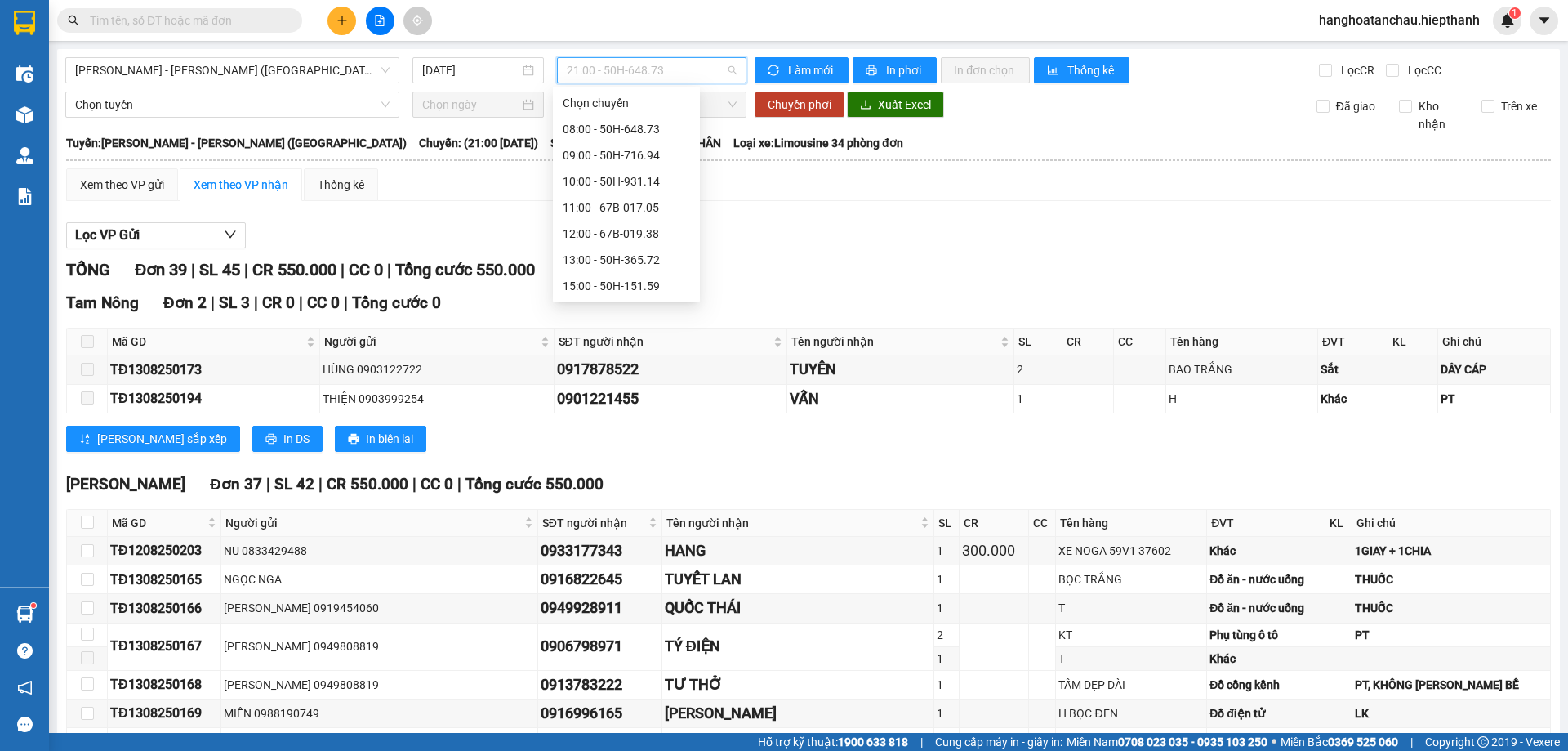
click at [566, 382] on div "22:30 - 50H-716.94" at bounding box center [626, 391] width 127 height 18
